Goal: Information Seeking & Learning: Learn about a topic

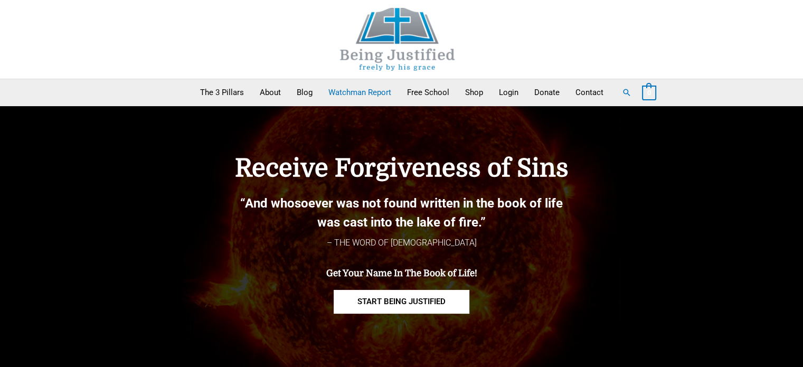
click at [342, 89] on link "Watchman Report" at bounding box center [360, 92] width 79 height 26
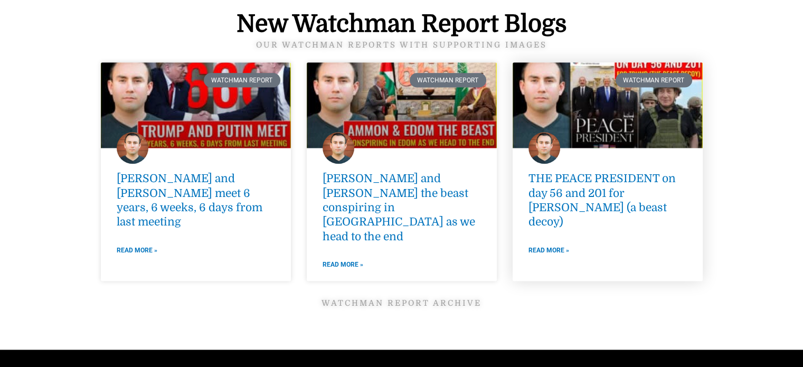
scroll to position [1584, 0]
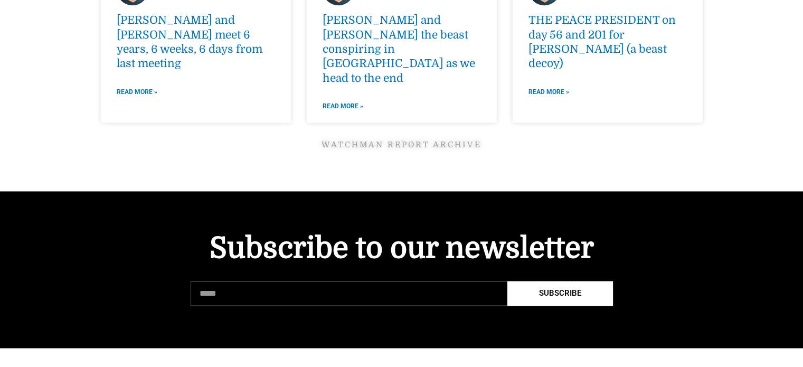
click at [430, 140] on link "Watchman Report ARCHIVE" at bounding box center [402, 145] width 160 height 10
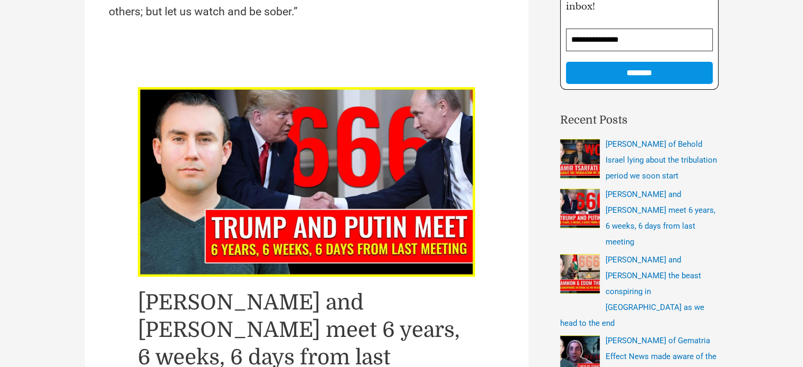
scroll to position [211, 0]
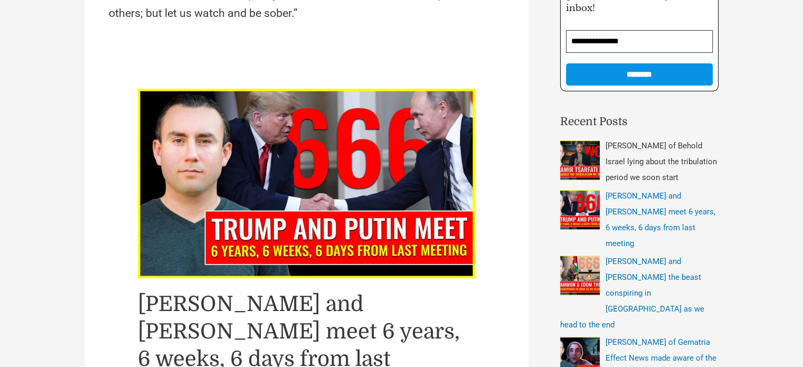
click at [632, 164] on span "Amir Tsarfati of Behold Israel lying about the tribulation period we soon start" at bounding box center [661, 161] width 111 height 41
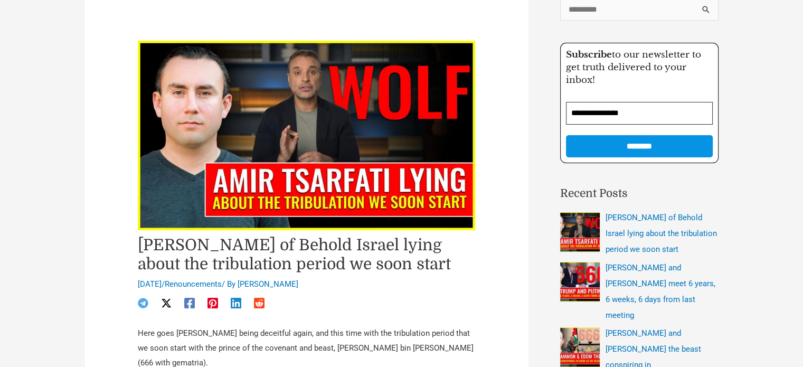
scroll to position [158, 0]
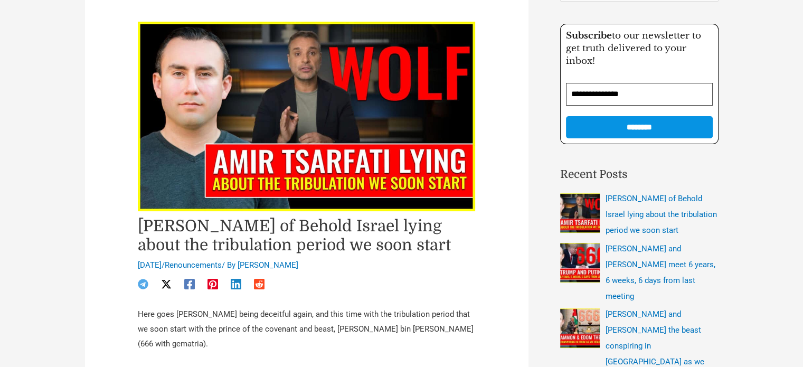
click at [210, 154] on img at bounding box center [307, 117] width 338 height 190
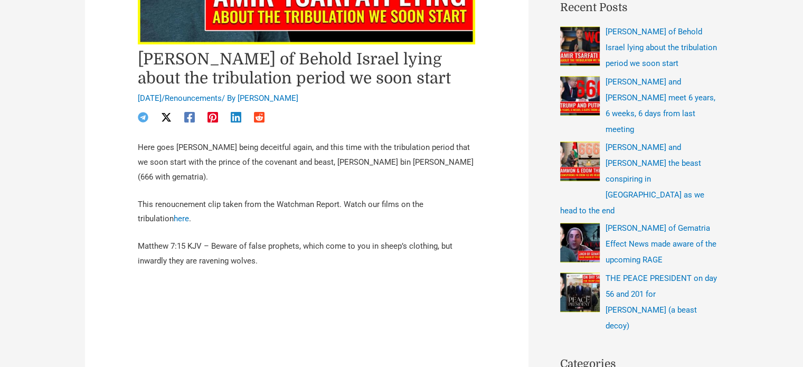
scroll to position [317, 0]
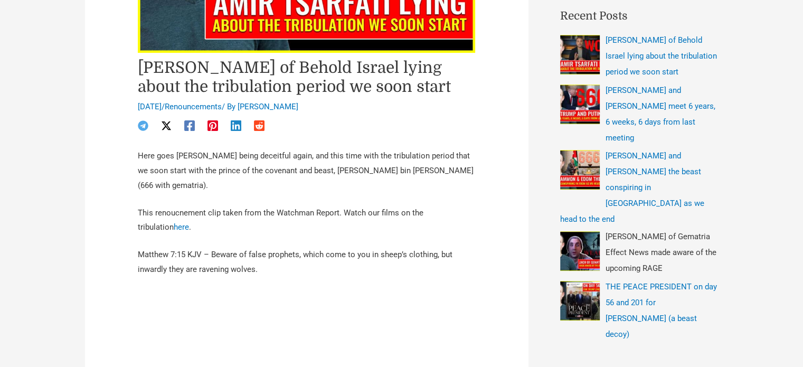
click at [566, 231] on img "Recent Posts" at bounding box center [580, 251] width 40 height 40
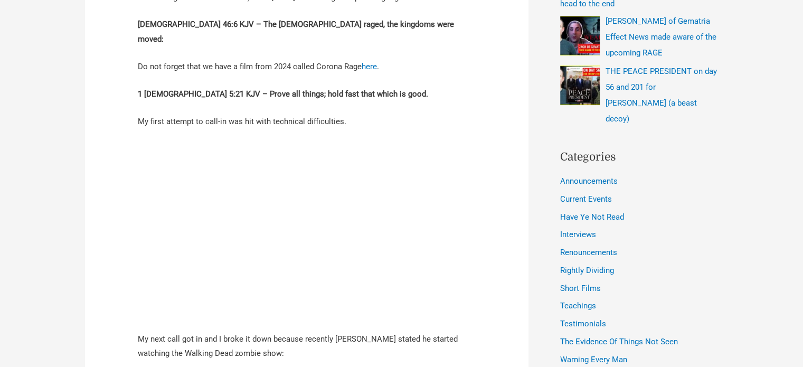
scroll to position [528, 0]
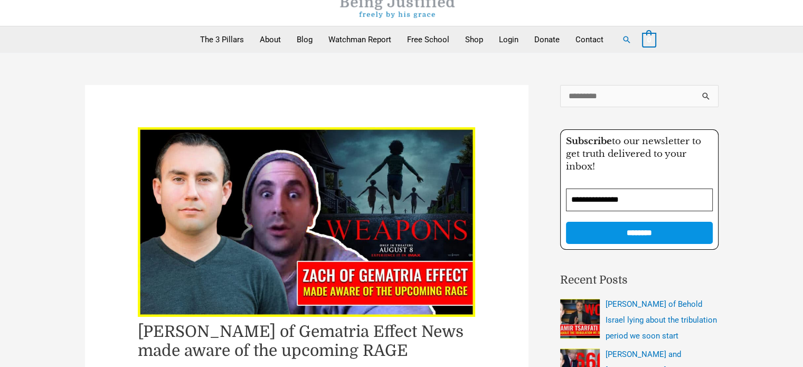
click at [283, 197] on img at bounding box center [307, 222] width 338 height 190
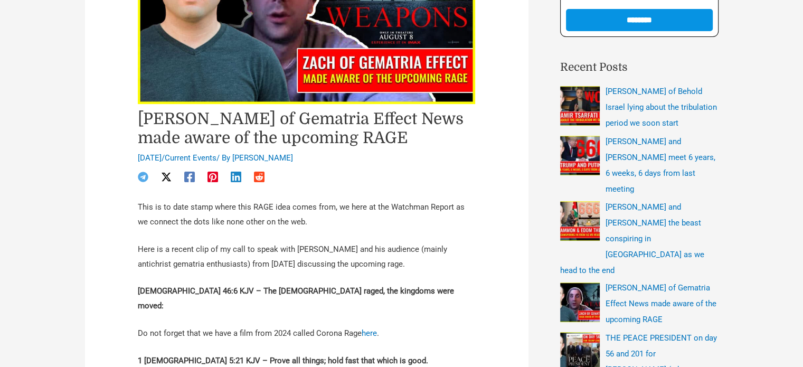
scroll to position [264, 0]
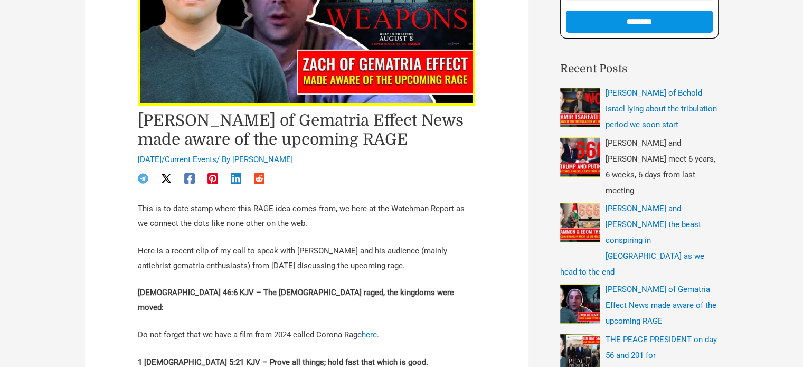
click at [579, 150] on img "Recent Posts" at bounding box center [580, 157] width 40 height 40
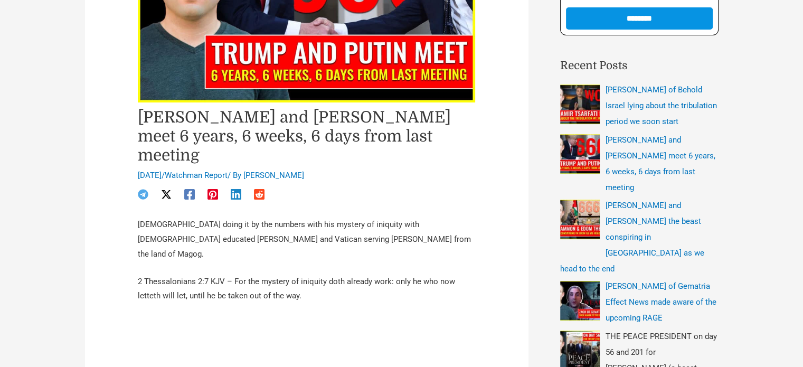
scroll to position [264, 0]
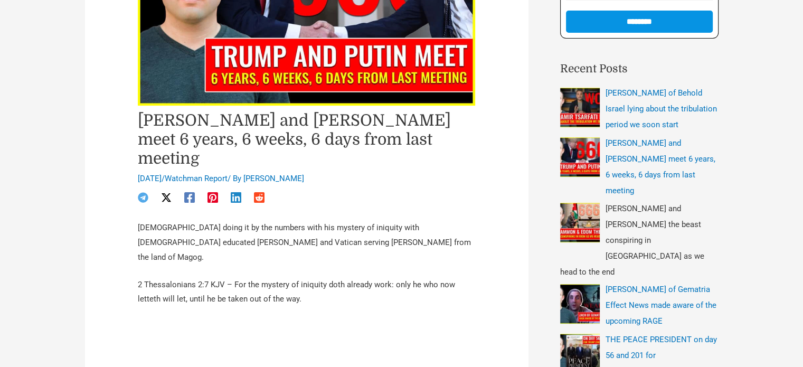
click at [583, 206] on img "Recent Posts" at bounding box center [580, 223] width 40 height 40
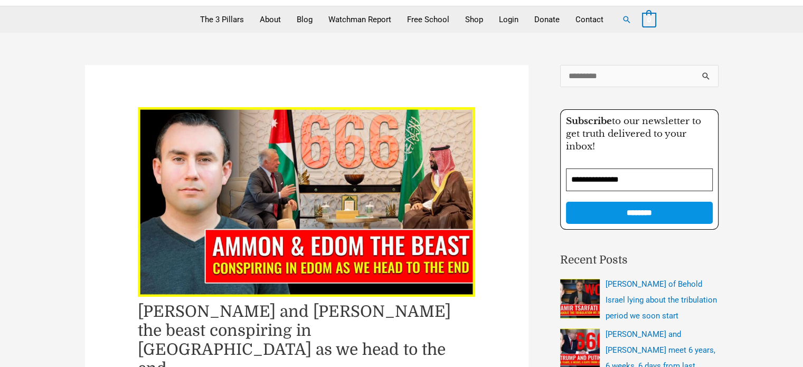
scroll to position [53, 0]
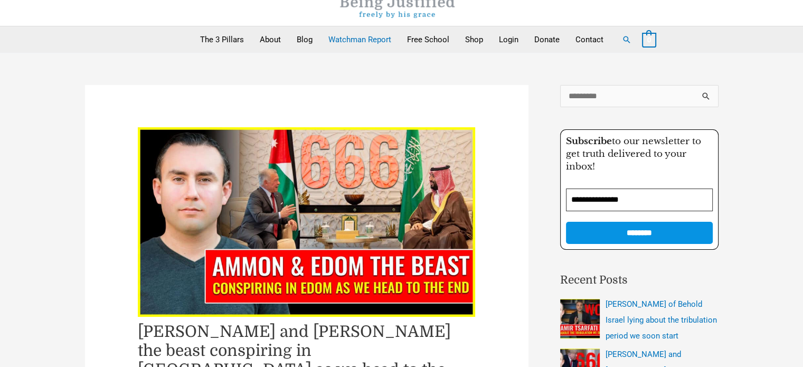
click at [376, 39] on link "Watchman Report" at bounding box center [360, 39] width 79 height 26
